Goal: Find specific page/section: Find specific page/section

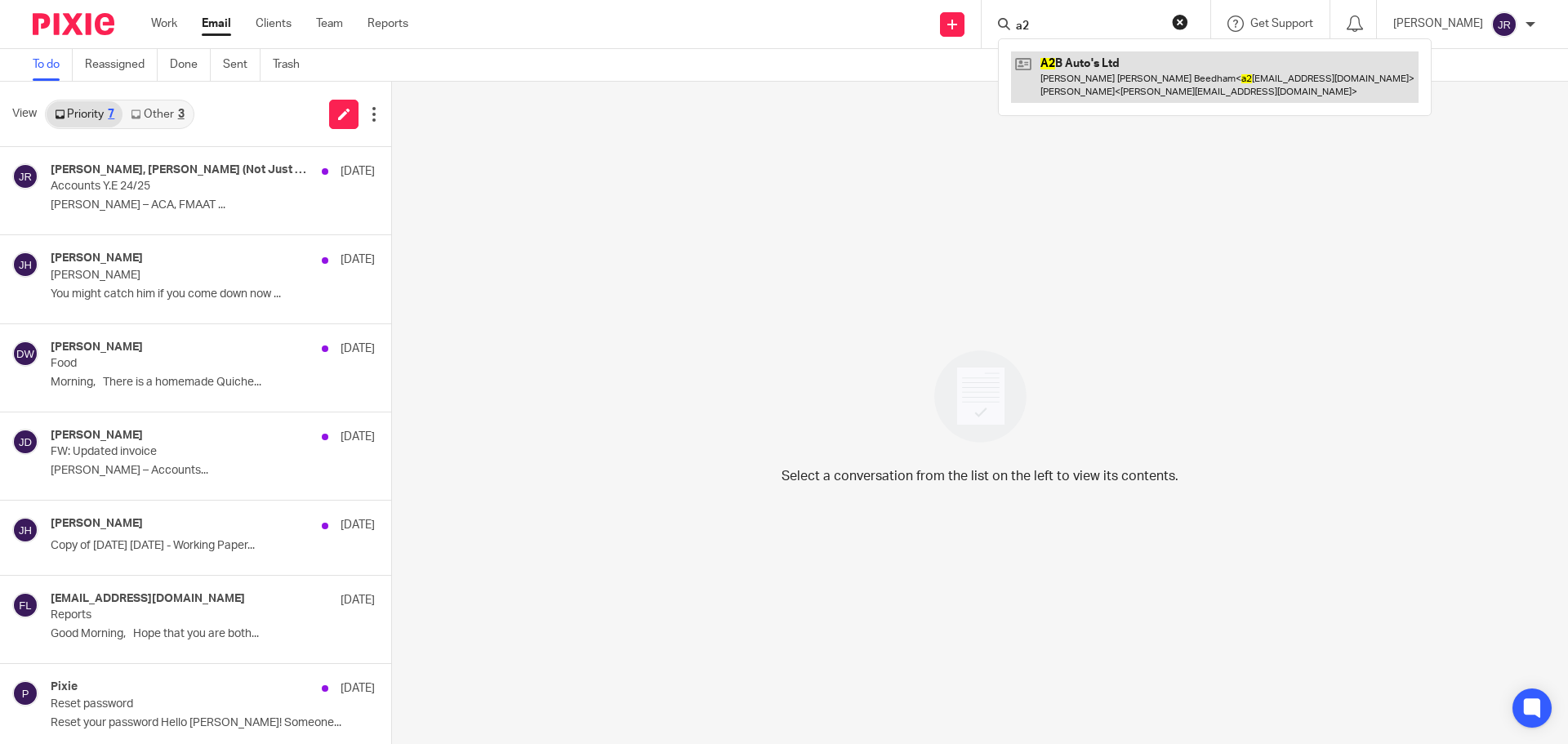
type input "a2"
click at [1131, 68] on link at bounding box center [1215, 76] width 408 height 50
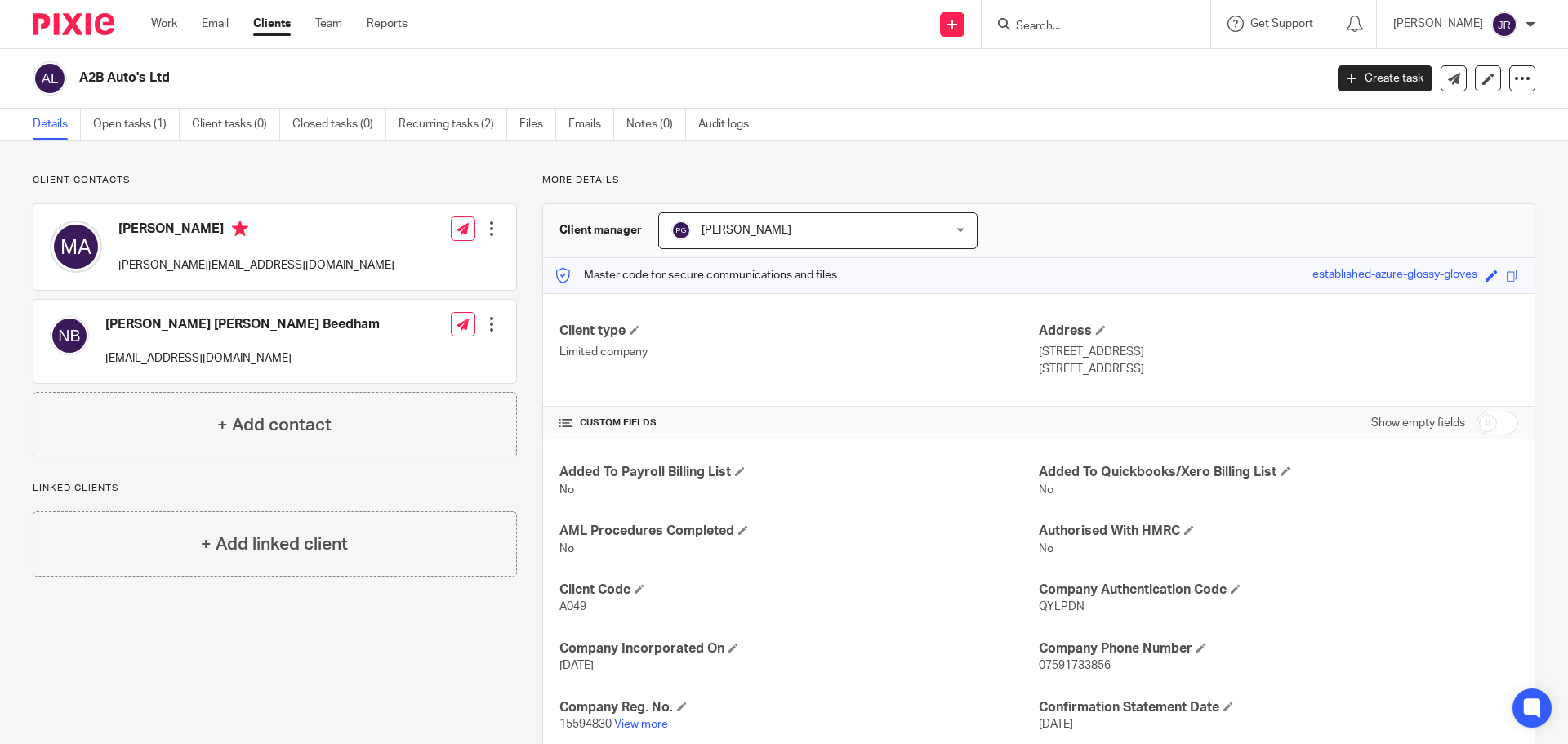
click at [1120, 26] on input "Search" at bounding box center [1088, 27] width 147 height 14
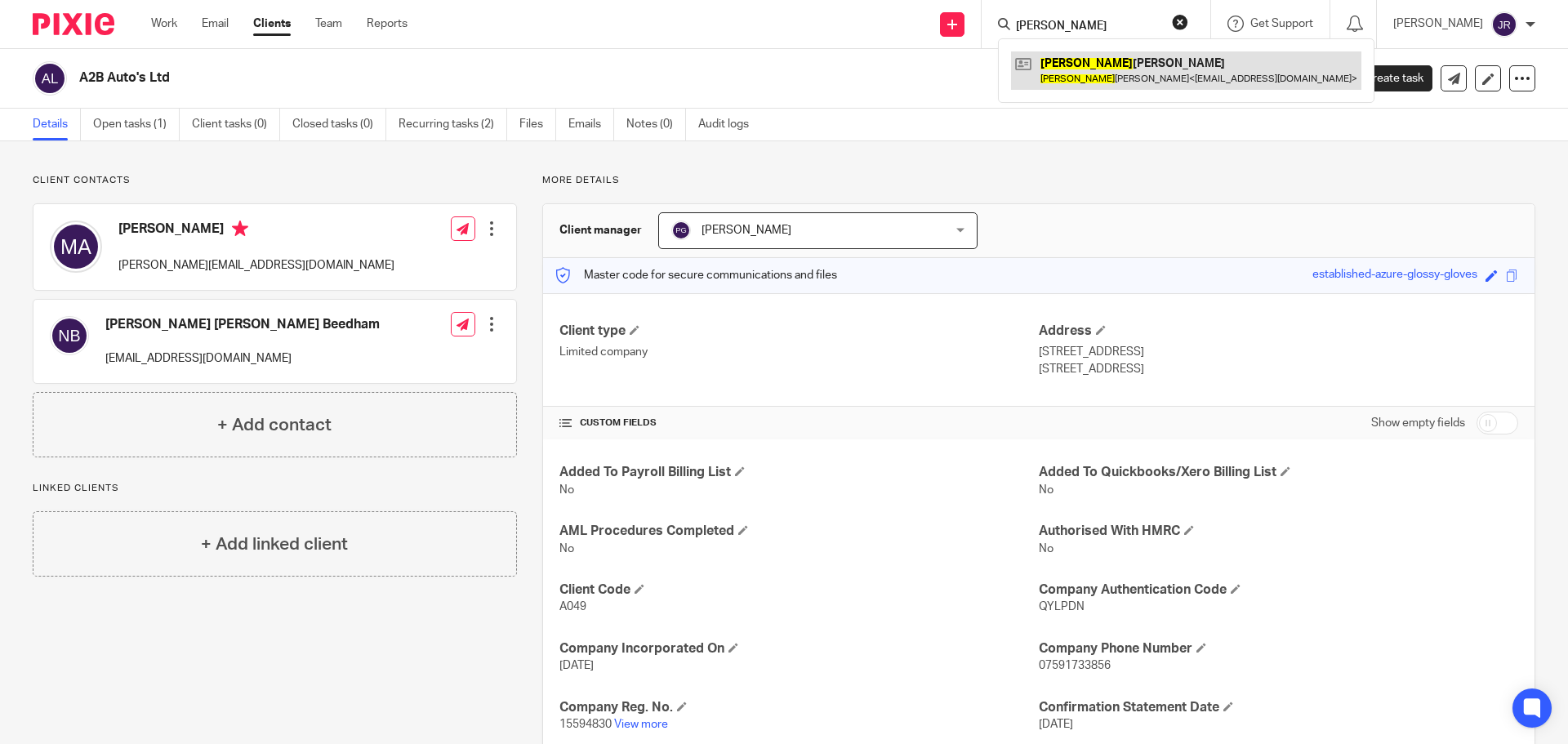
type input "zach"
click at [1198, 84] on link at bounding box center [1186, 70] width 351 height 38
